Goal: Information Seeking & Learning: Learn about a topic

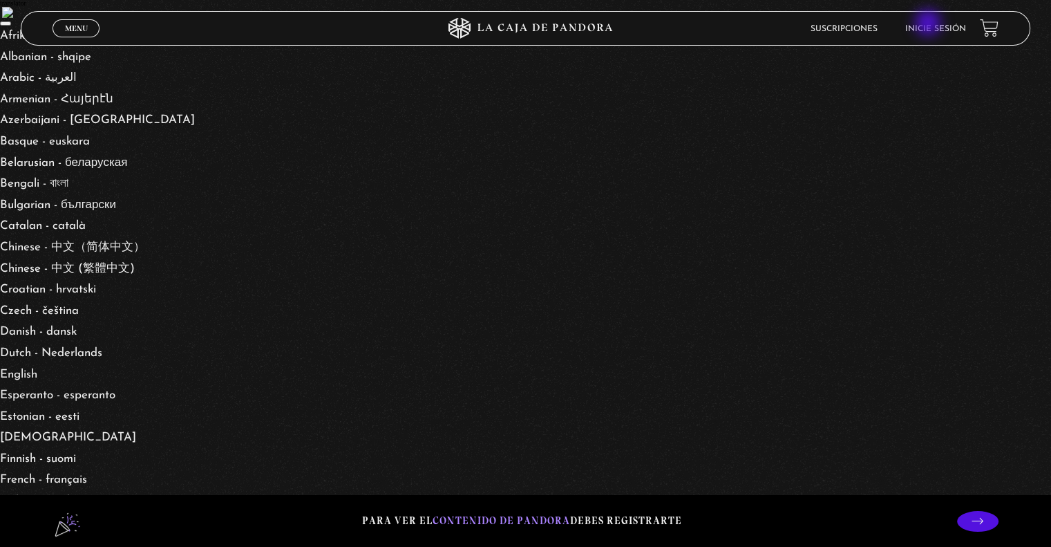
click at [929, 24] on li "Inicie sesión" at bounding box center [936, 28] width 61 height 21
click at [930, 32] on link "Inicie sesión" at bounding box center [936, 29] width 61 height 8
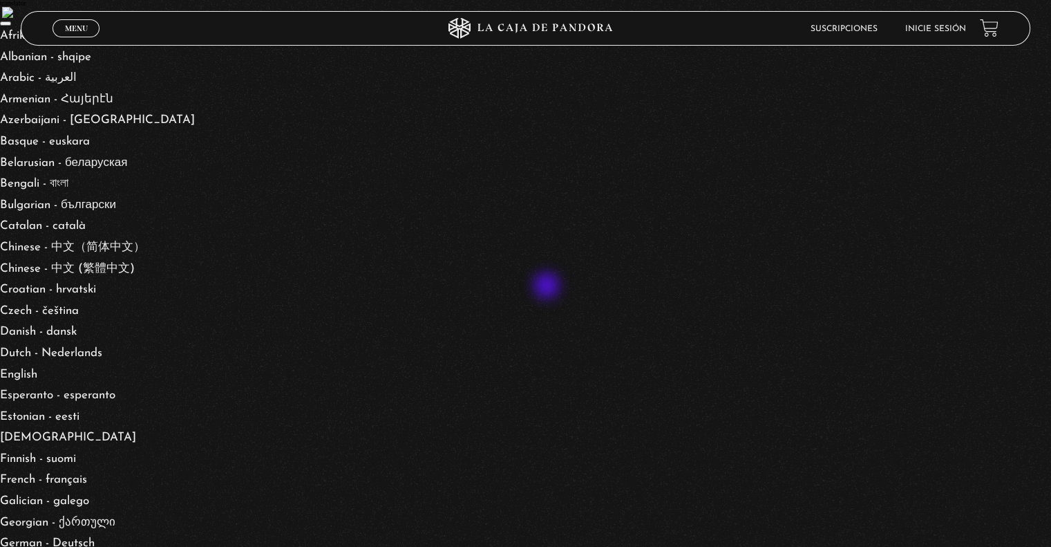
type input "sebasrm94@gmail.com"
click at [61, 30] on link "Menu Cerrar" at bounding box center [76, 28] width 47 height 18
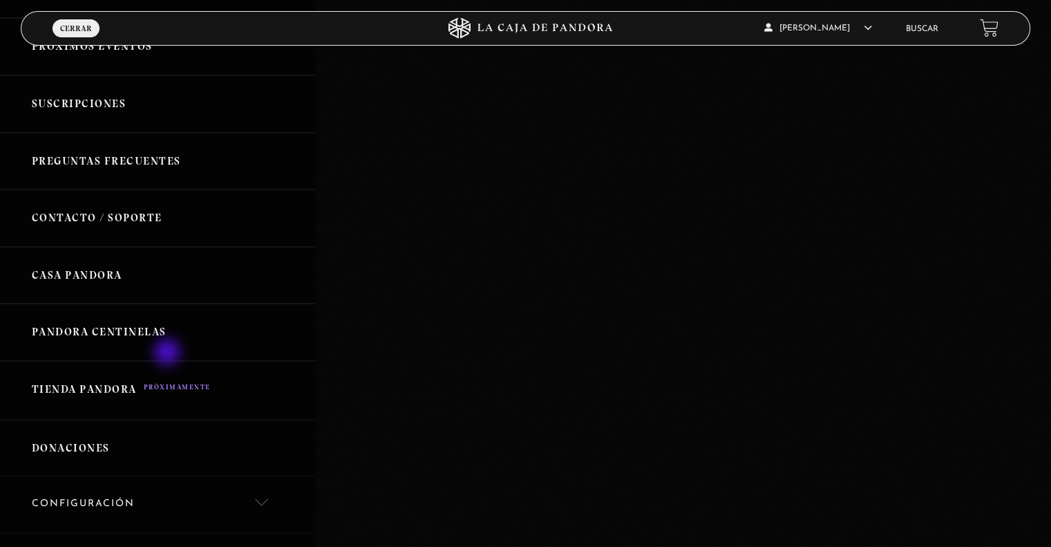
scroll to position [277, 0]
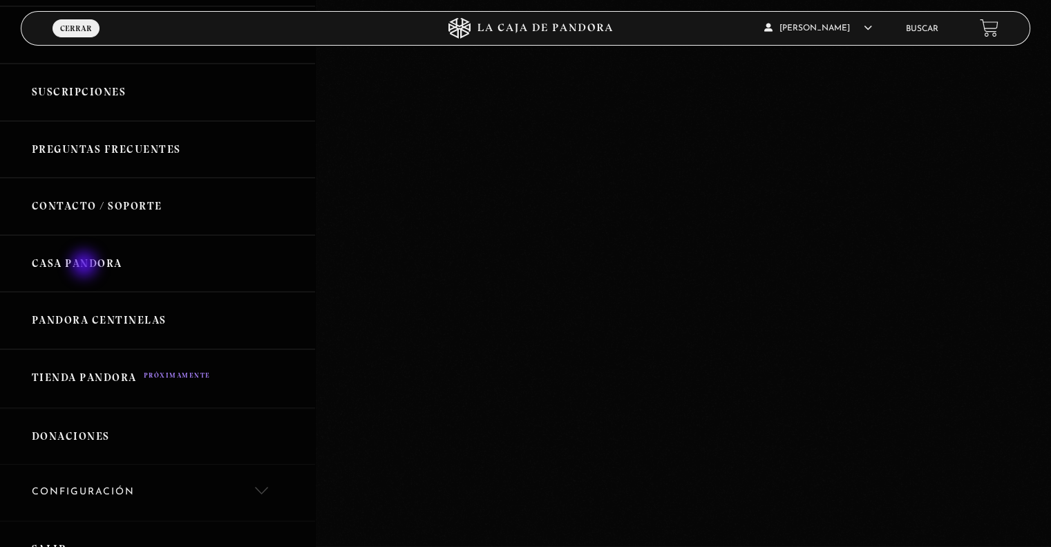
click at [86, 266] on link "Casa Pandora" at bounding box center [157, 263] width 315 height 57
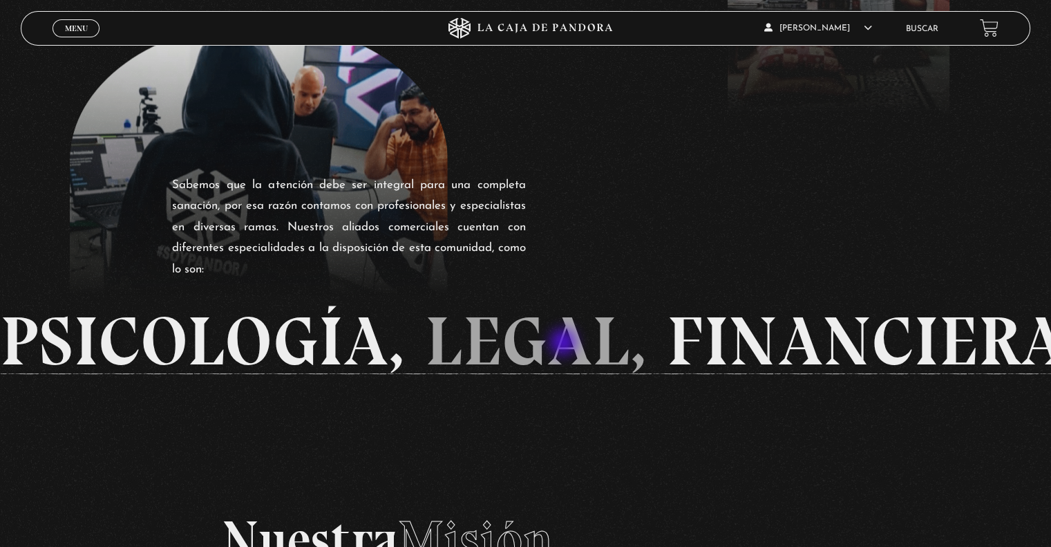
scroll to position [2157, 0]
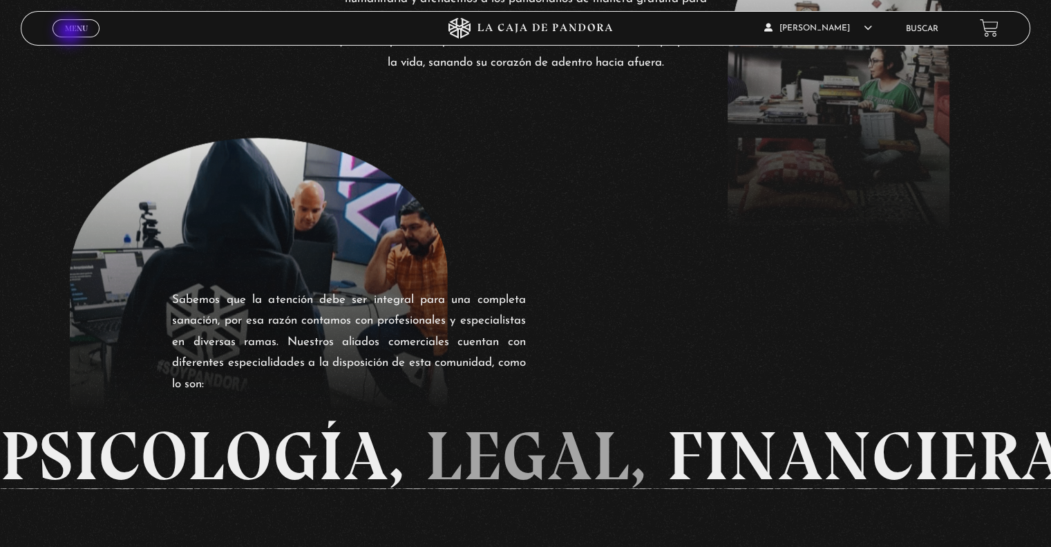
click at [71, 32] on span "Menu" at bounding box center [76, 28] width 23 height 8
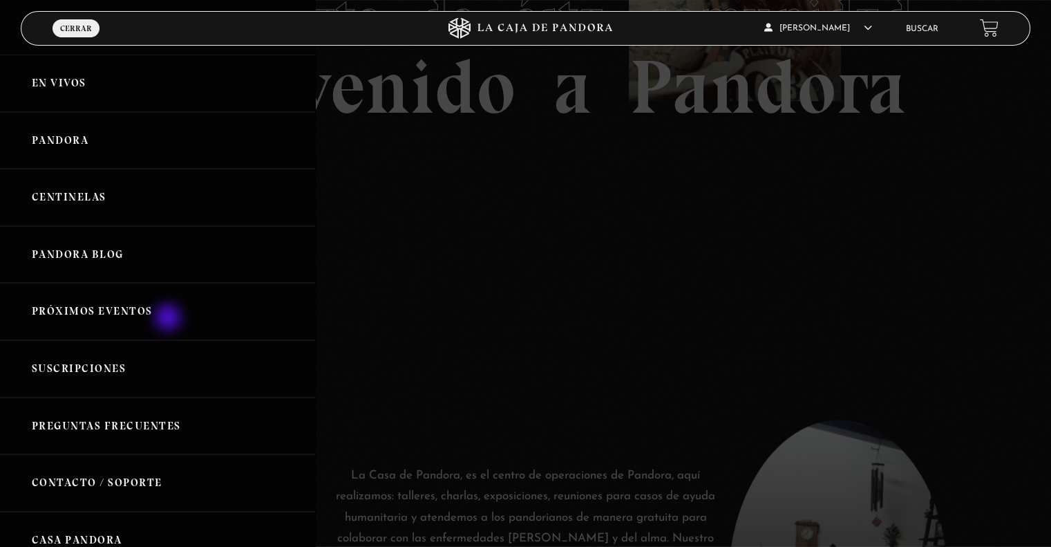
scroll to position [1604, 0]
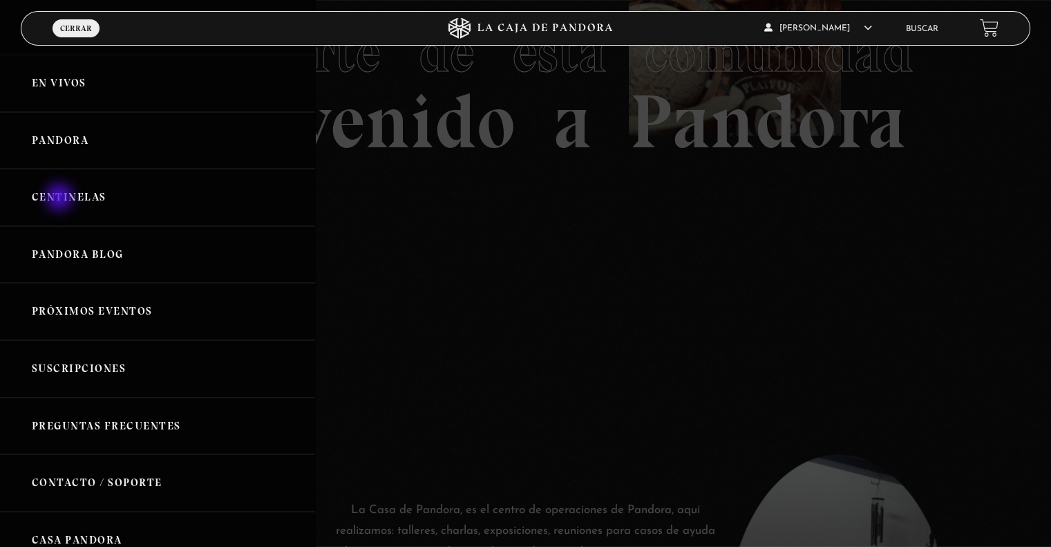
click at [61, 198] on link "Centinelas" at bounding box center [157, 197] width 315 height 57
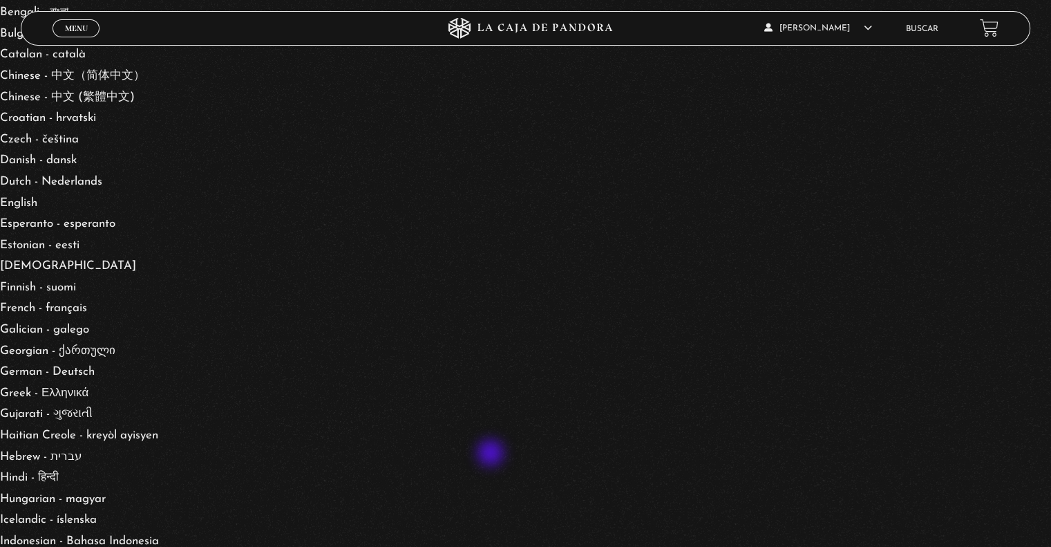
scroll to position [138, 0]
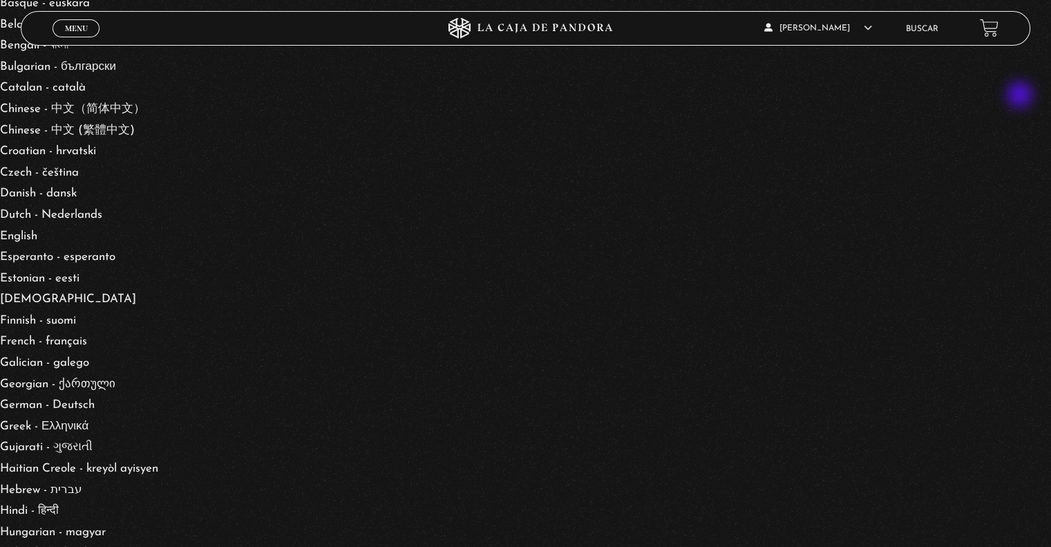
drag, startPoint x: 944, startPoint y: 224, endPoint x: 307, endPoint y: 250, distance: 637.2
drag, startPoint x: 924, startPoint y: 259, endPoint x: 290, endPoint y: 298, distance: 635.1
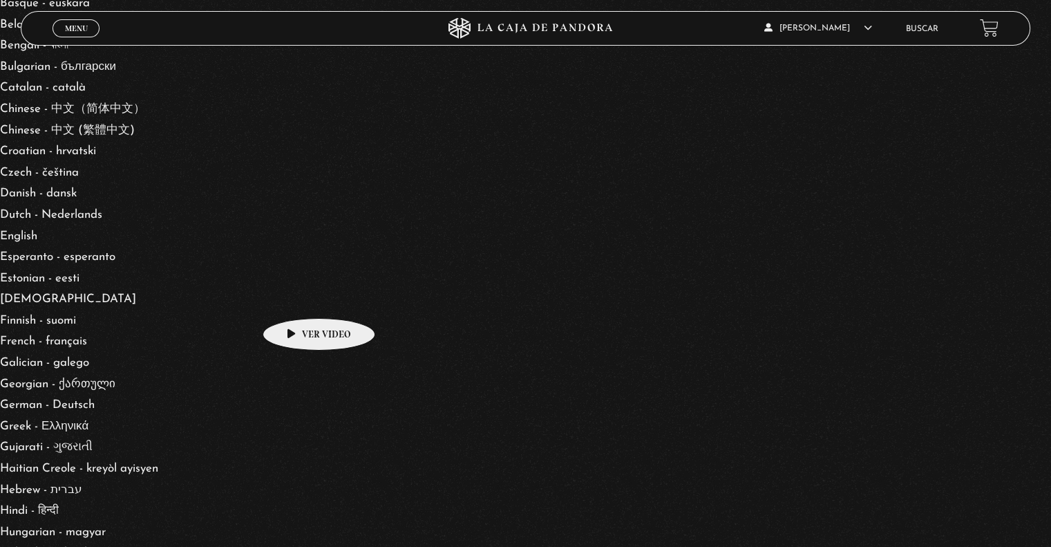
scroll to position [0, 6375]
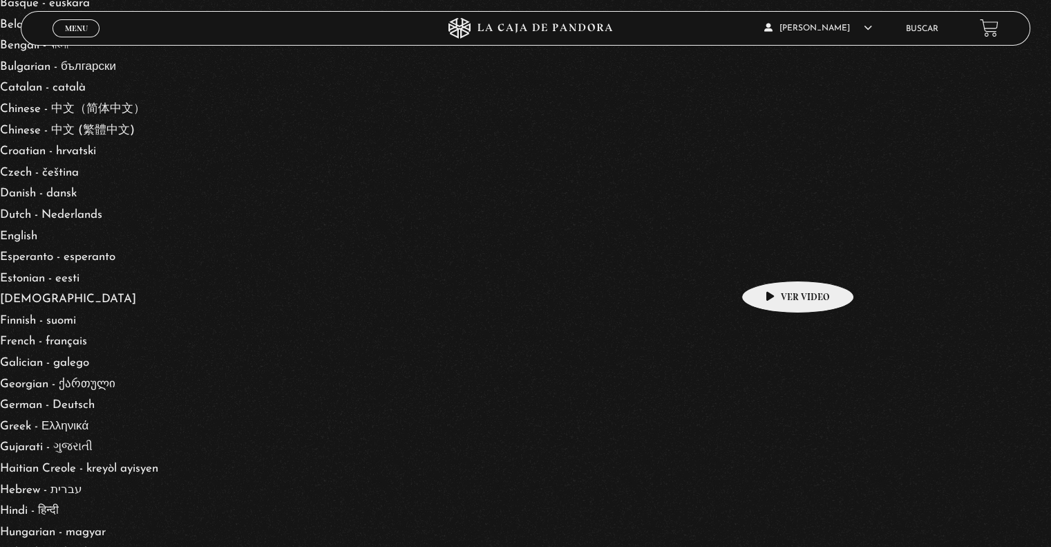
scroll to position [0, 7004]
drag, startPoint x: 913, startPoint y: 245, endPoint x: 760, endPoint y: 262, distance: 153.1
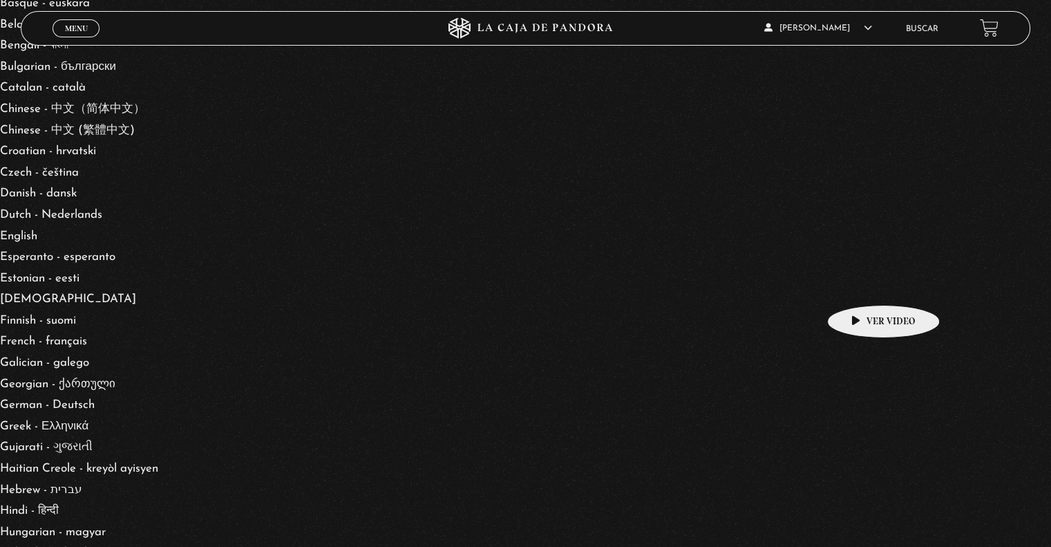
scroll to position [0, 8215]
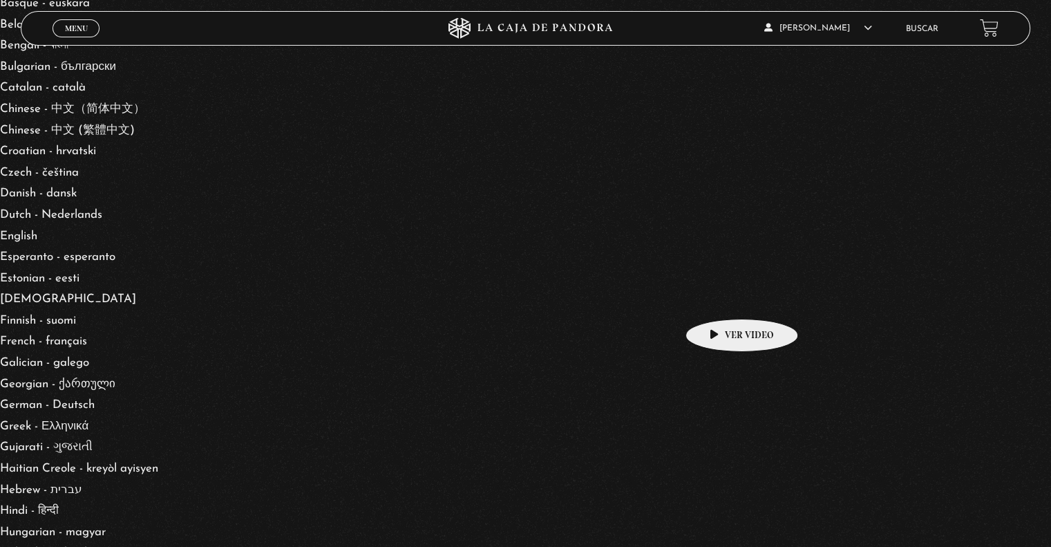
drag, startPoint x: 846, startPoint y: 286, endPoint x: 720, endPoint y: 298, distance: 126.4
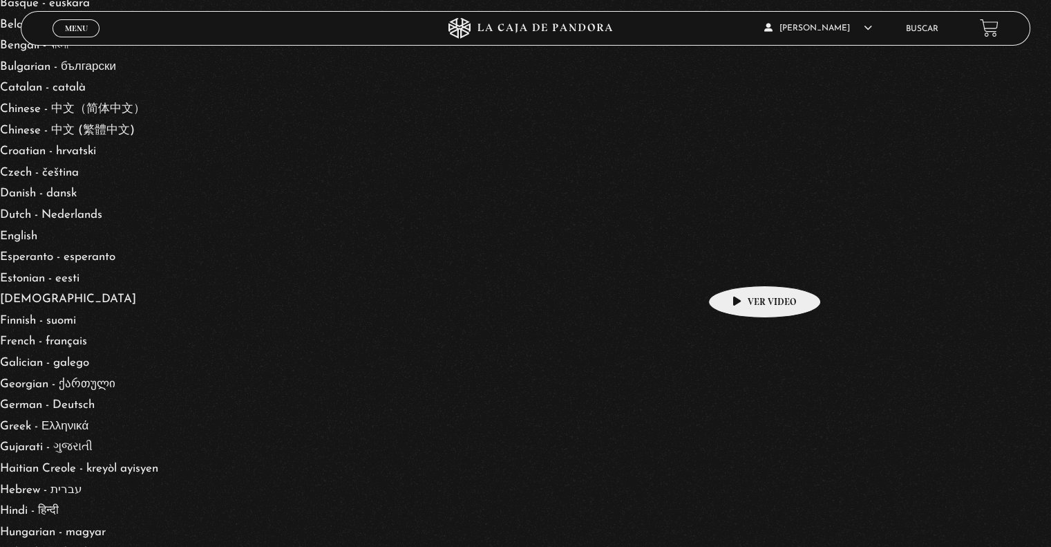
scroll to position [0, 8872]
drag, startPoint x: 866, startPoint y: 256, endPoint x: 742, endPoint y: 268, distance: 125.1
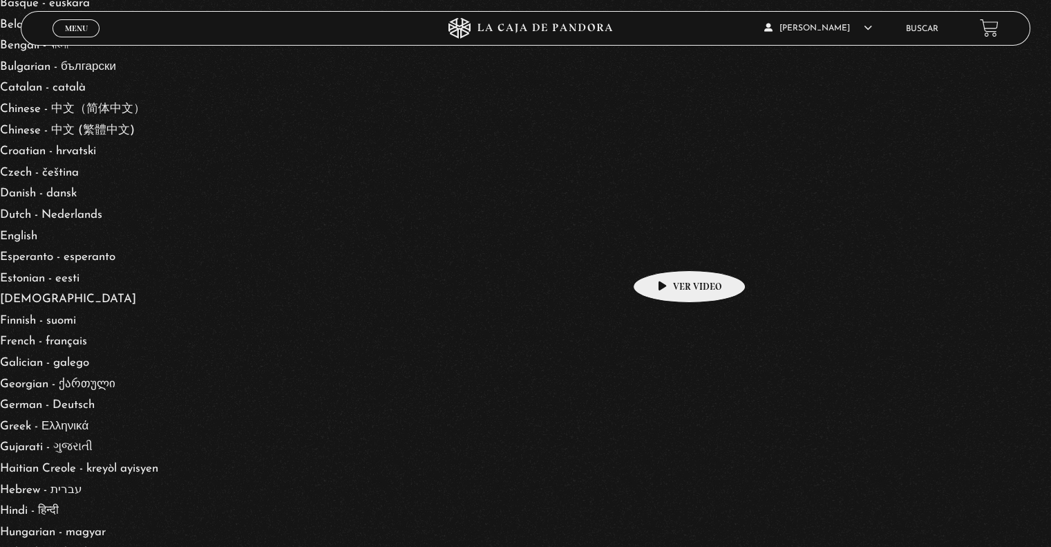
drag, startPoint x: 779, startPoint y: 243, endPoint x: 637, endPoint y: 243, distance: 142.4
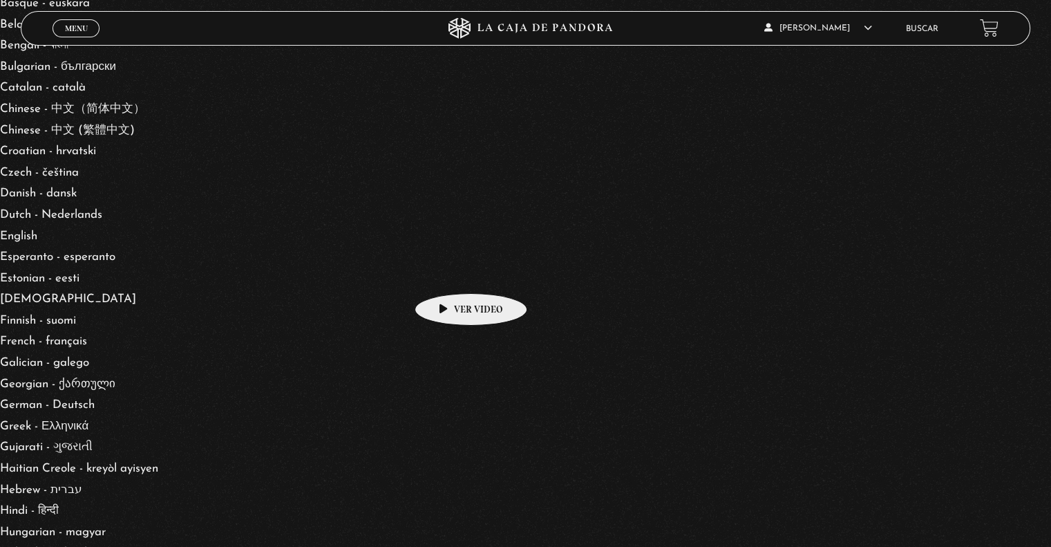
scroll to position [0, 12399]
drag, startPoint x: 922, startPoint y: 306, endPoint x: 448, endPoint y: 272, distance: 475.4
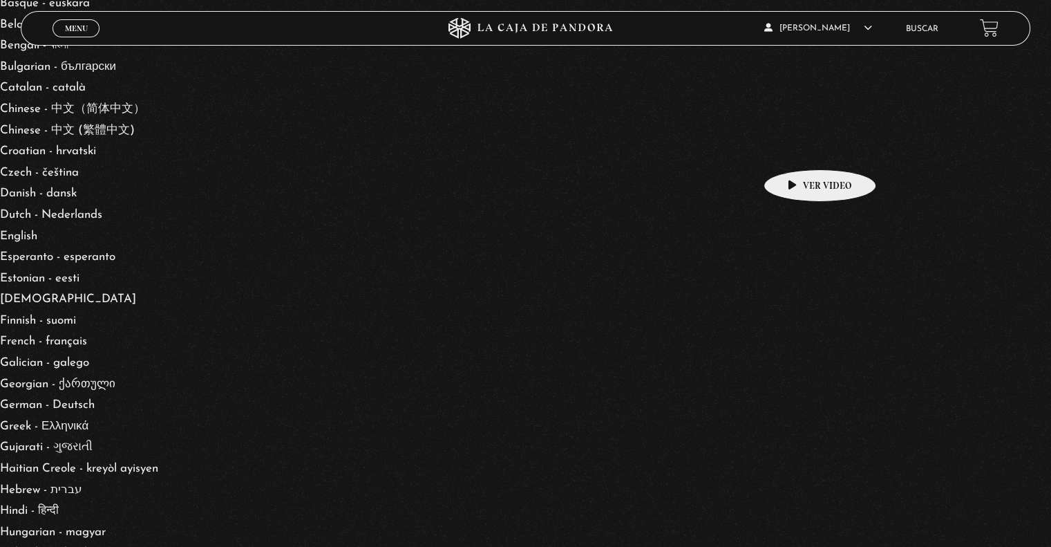
scroll to position [0, 14061]
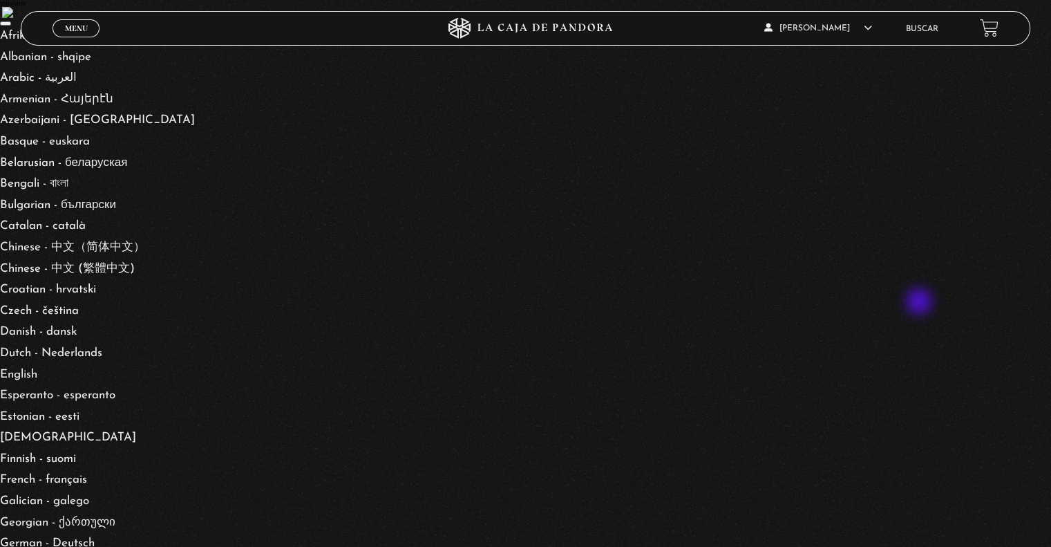
drag, startPoint x: 921, startPoint y: 303, endPoint x: 922, endPoint y: 344, distance: 40.8
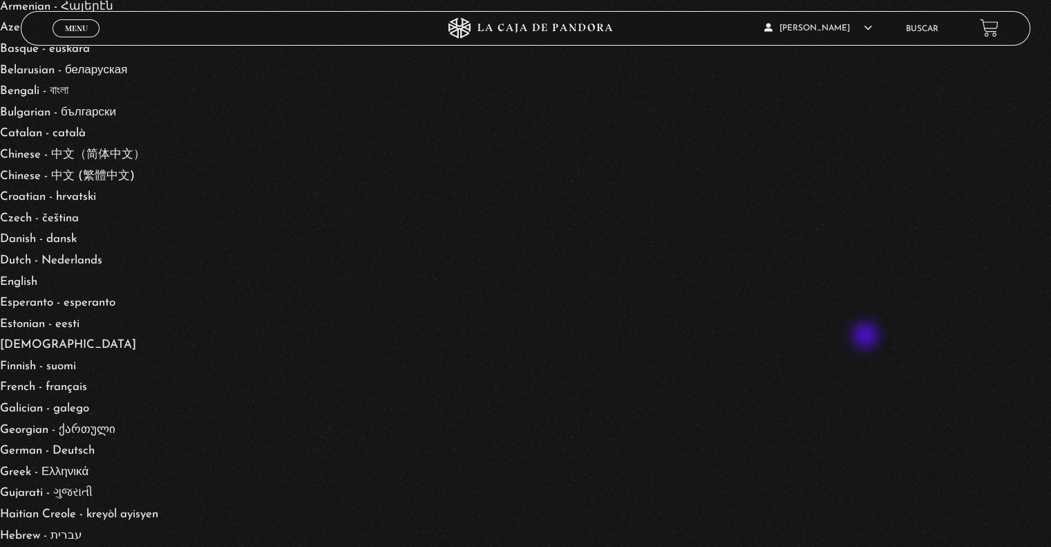
scroll to position [69, 0]
